Goal: Task Accomplishment & Management: Manage account settings

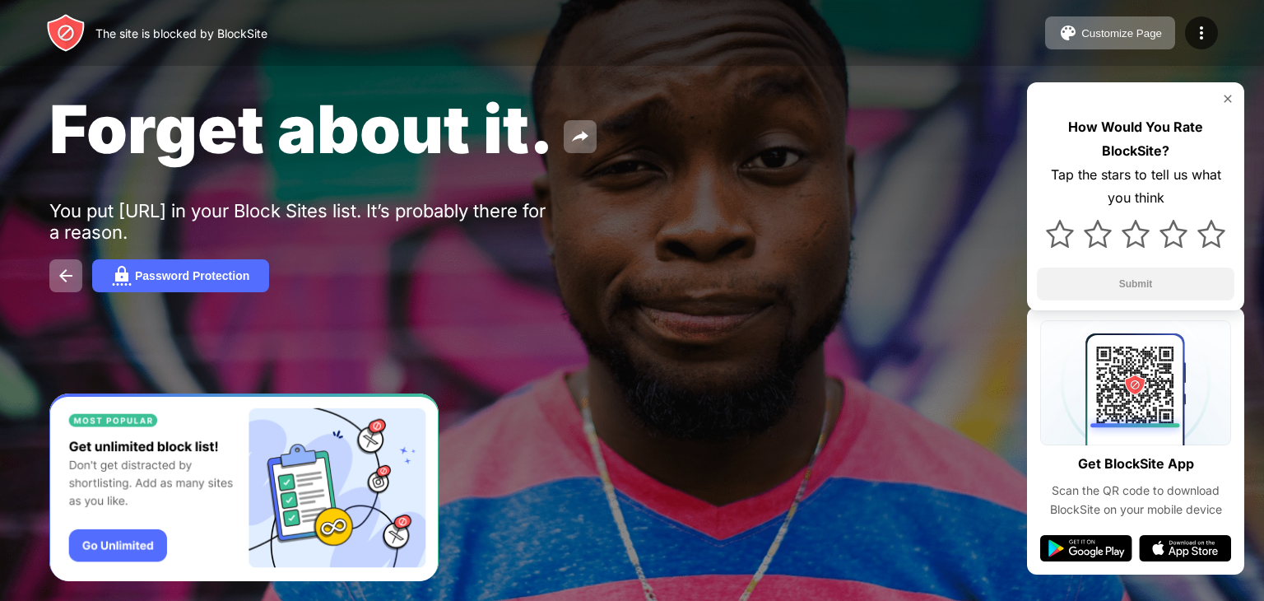
click at [821, 276] on div "Password Protection" at bounding box center [631, 275] width 1165 height 33
click at [1204, 39] on img at bounding box center [1201, 33] width 20 height 20
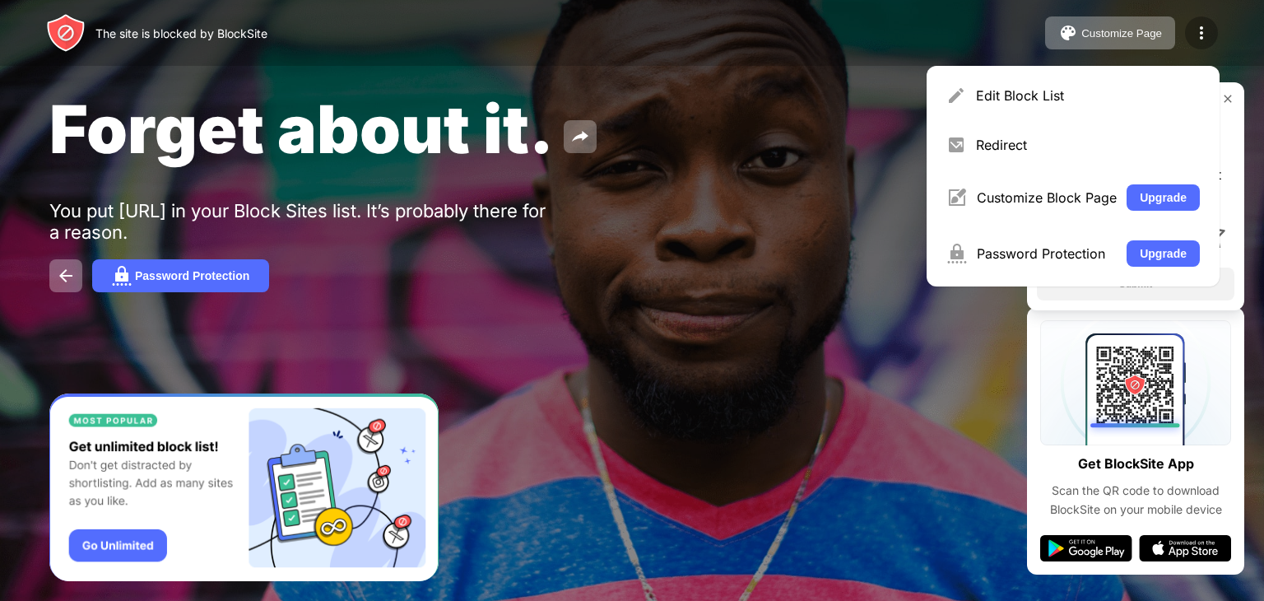
click at [1204, 31] on img at bounding box center [1201, 33] width 20 height 20
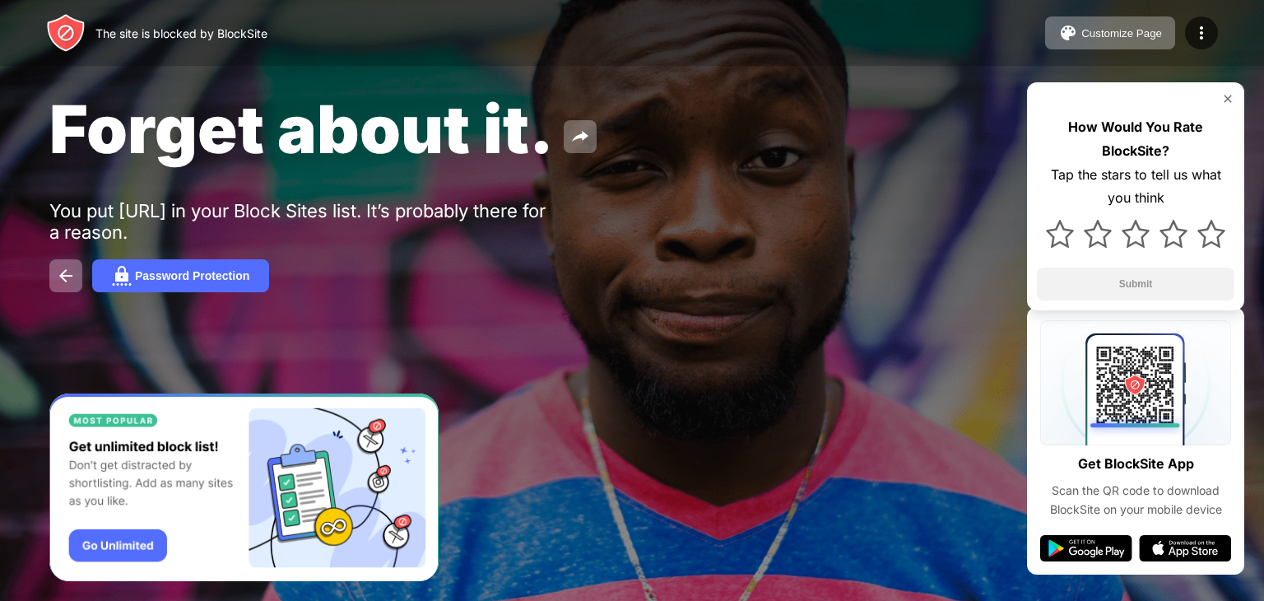
click at [536, 121] on span "Forget about it." at bounding box center [301, 129] width 504 height 80
click at [77, 26] on img at bounding box center [65, 32] width 39 height 39
click at [55, 288] on button at bounding box center [65, 275] width 33 height 33
